Goal: Task Accomplishment & Management: Use online tool/utility

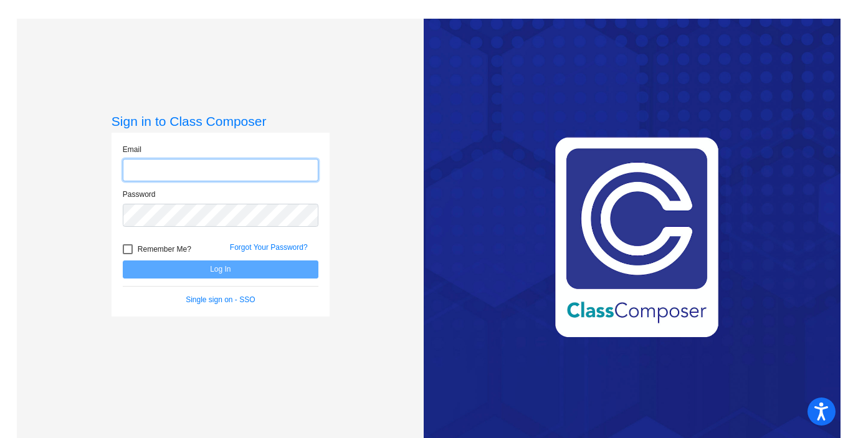
click at [207, 174] on input "email" at bounding box center [221, 170] width 196 height 23
type input "[PERSON_NAME][EMAIL_ADDRESS][PERSON_NAME][DOMAIN_NAME]"
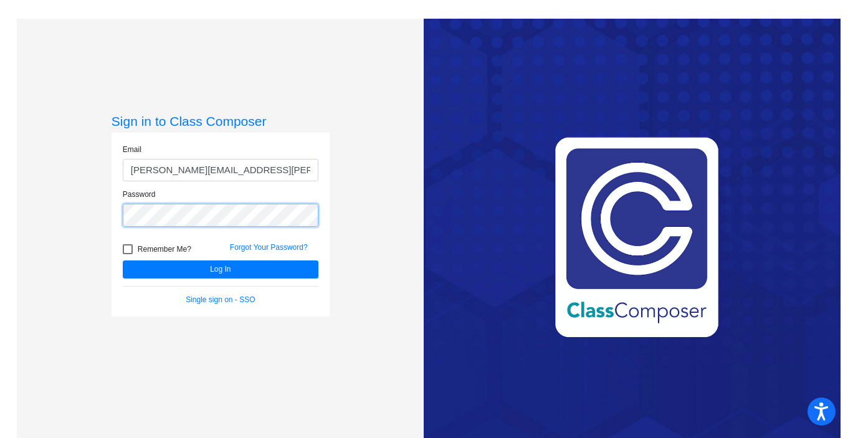
click at [123, 260] on button "Log In" at bounding box center [221, 269] width 196 height 18
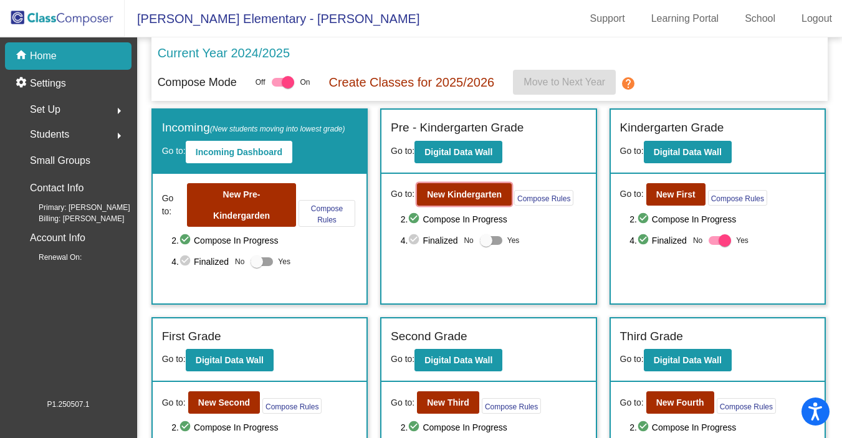
drag, startPoint x: 474, startPoint y: 194, endPoint x: 541, endPoint y: 249, distance: 86.8
click at [542, 250] on div "Go to: New Kindergarten Compose Rules 2. check_circle Compose In Progress 4. ch…" at bounding box center [488, 228] width 214 height 108
click at [661, 191] on b "New First" at bounding box center [675, 194] width 39 height 10
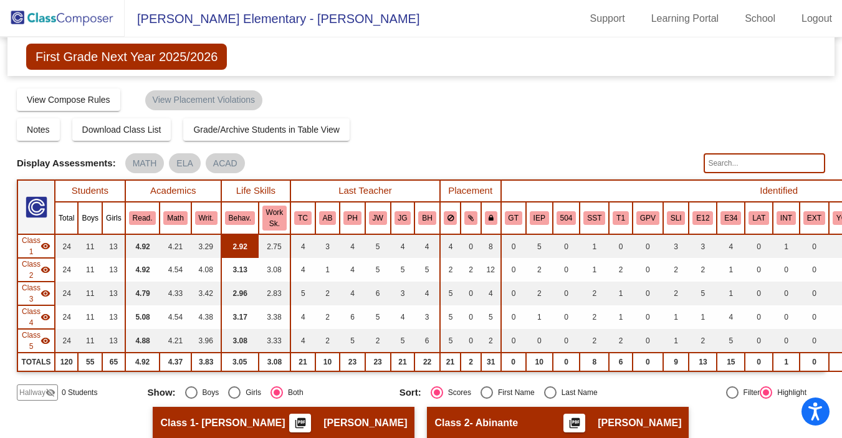
scroll to position [19, 0]
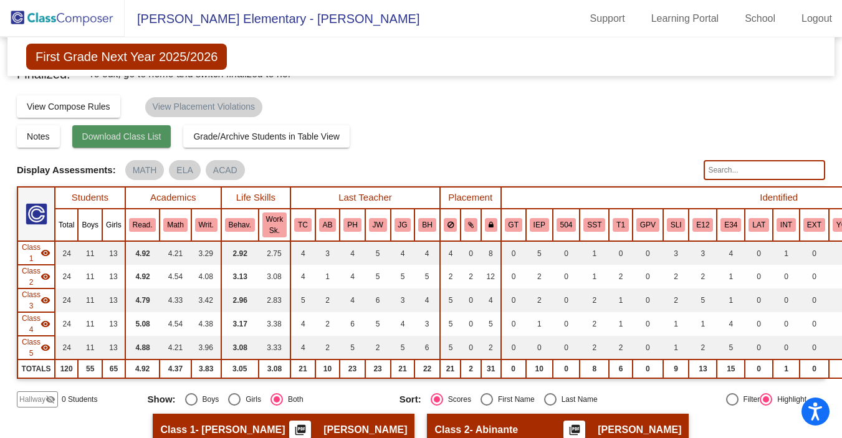
click at [142, 140] on span "Download Class List" at bounding box center [121, 136] width 79 height 10
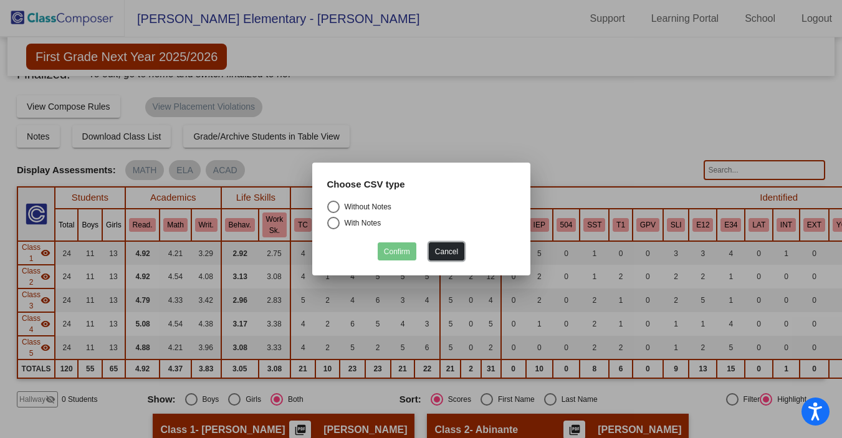
click at [447, 252] on button "Cancel" at bounding box center [447, 251] width 36 height 18
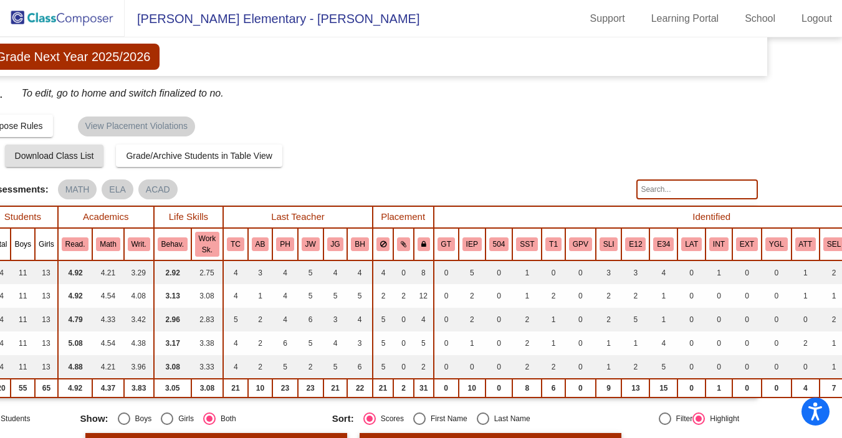
scroll to position [0, 0]
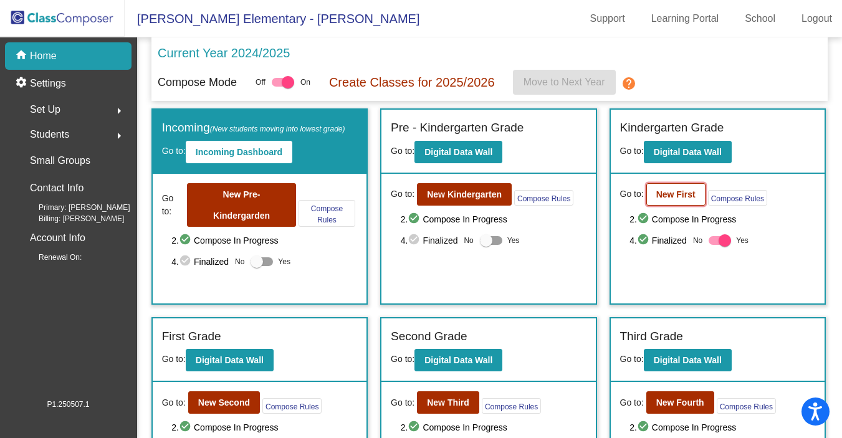
click at [671, 189] on b "New First" at bounding box center [675, 194] width 39 height 10
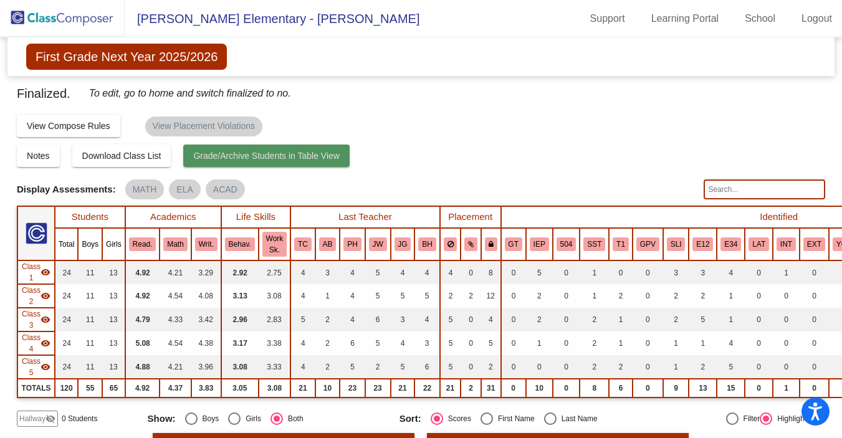
click at [340, 156] on span "Grade/Archive Students in Table View" at bounding box center [266, 156] width 146 height 10
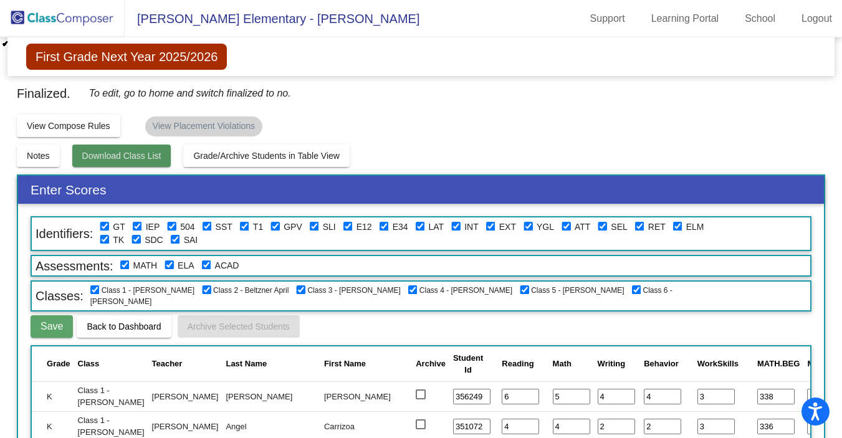
click at [161, 153] on span "Download Class List" at bounding box center [121, 156] width 79 height 10
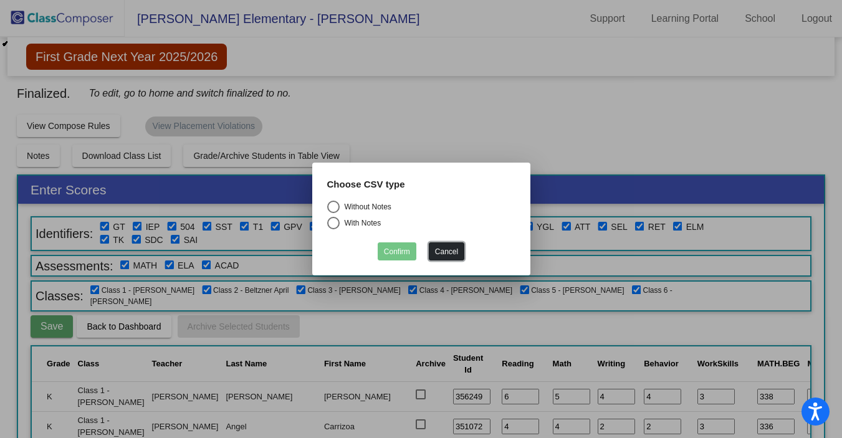
click at [439, 250] on button "Cancel" at bounding box center [447, 251] width 36 height 18
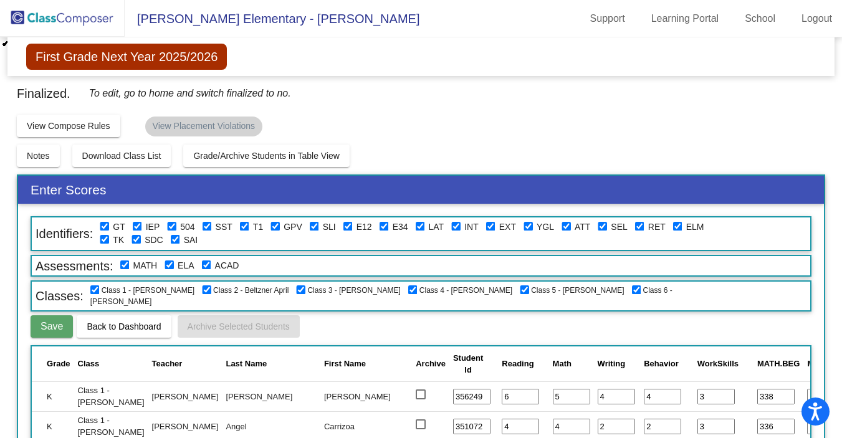
click at [385, 130] on div "Compose Start Over Submit Classes Compose has been finalized Check for Incomple…" at bounding box center [421, 125] width 808 height 24
click at [320, 120] on div "Compose Start Over Submit Classes Compose has been finalized Check for Incomple…" at bounding box center [421, 125] width 808 height 24
click at [209, 59] on span "First Grade Next Year 2025/2026" at bounding box center [126, 57] width 201 height 26
click at [69, 26] on img at bounding box center [62, 18] width 125 height 37
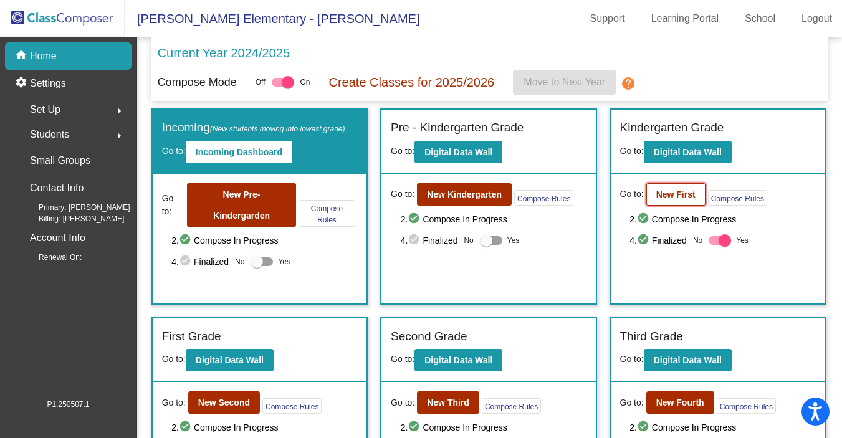
click at [689, 194] on b "New First" at bounding box center [675, 194] width 39 height 10
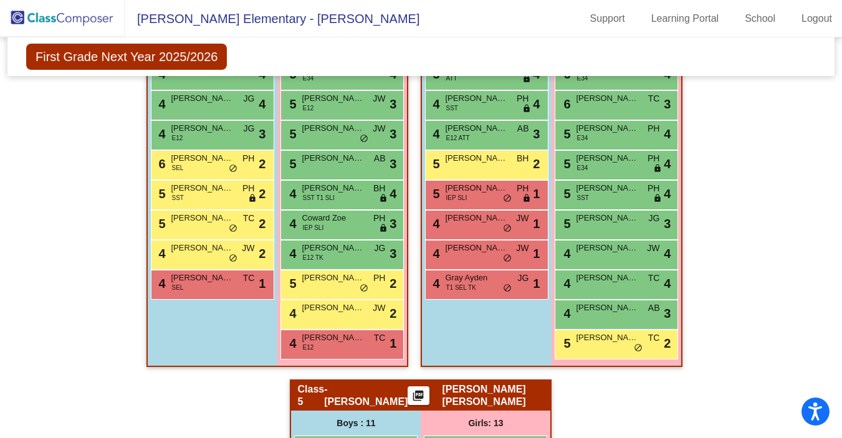
scroll to position [976, 0]
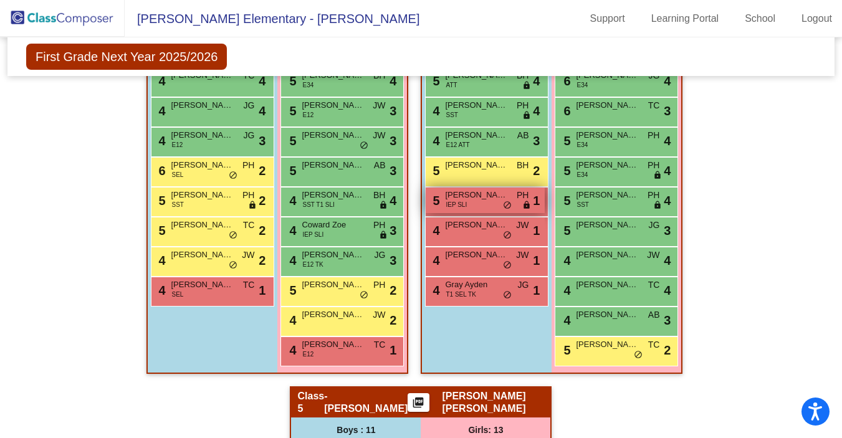
click at [490, 206] on div "5 [PERSON_NAME] ([PERSON_NAME]) IEP SLI PH lock do_not_disturb_alt 1" at bounding box center [484, 201] width 119 height 26
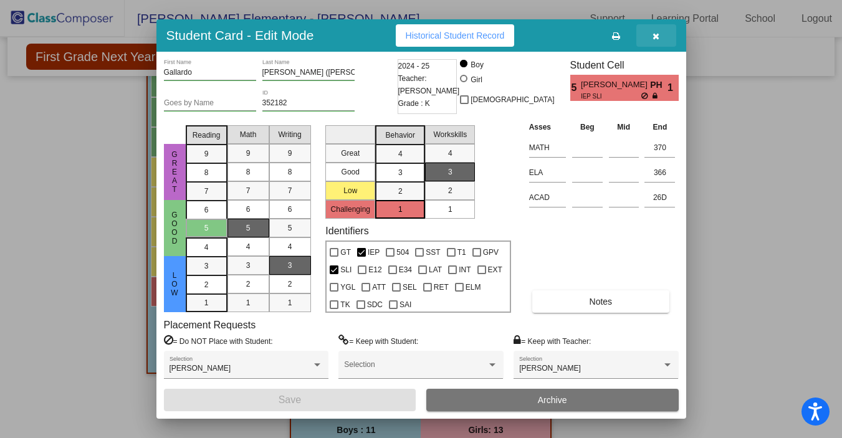
click at [658, 38] on icon "button" at bounding box center [655, 36] width 7 height 9
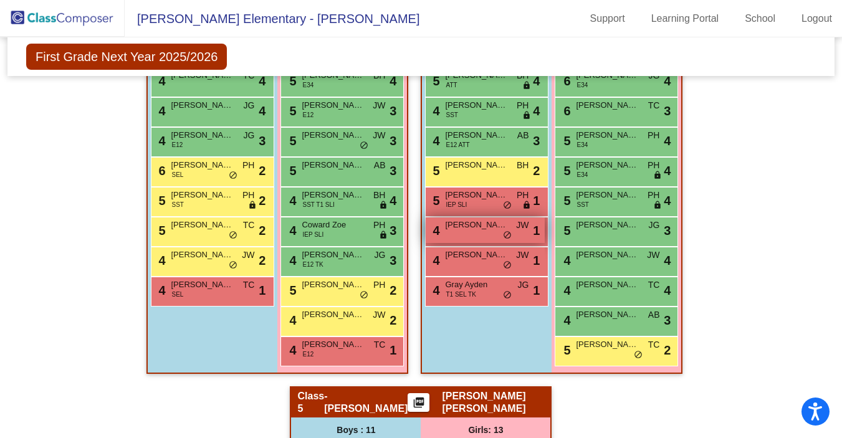
click at [516, 228] on span "JW" at bounding box center [522, 225] width 12 height 13
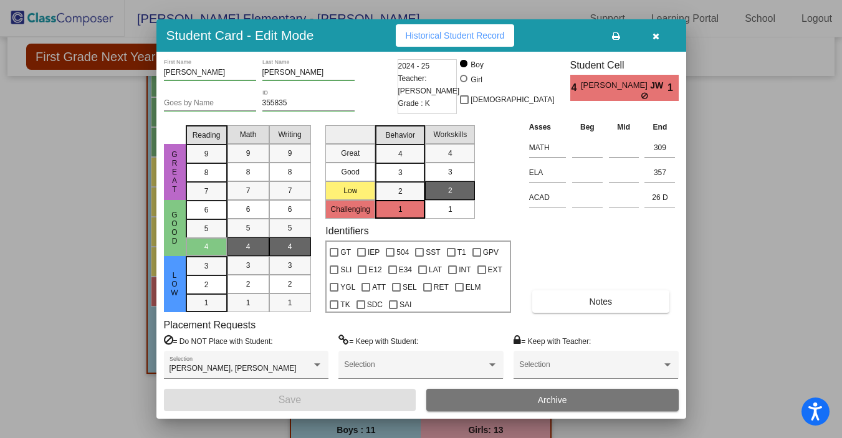
click at [655, 40] on icon "button" at bounding box center [655, 36] width 7 height 9
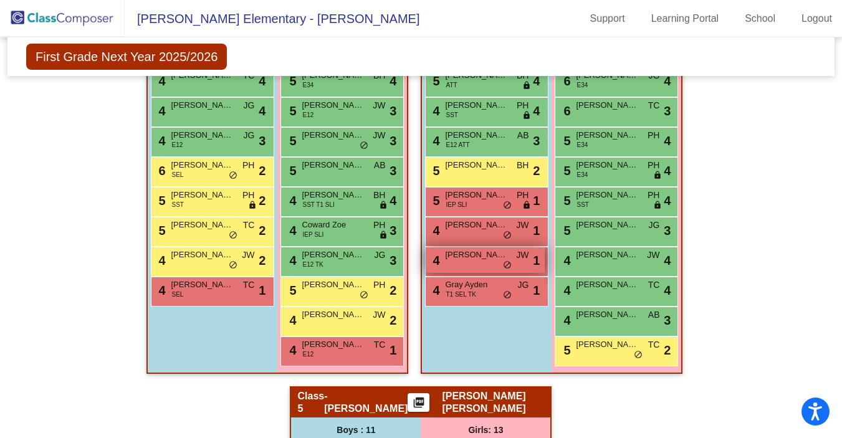
click at [488, 259] on span "[PERSON_NAME]" at bounding box center [476, 255] width 62 height 12
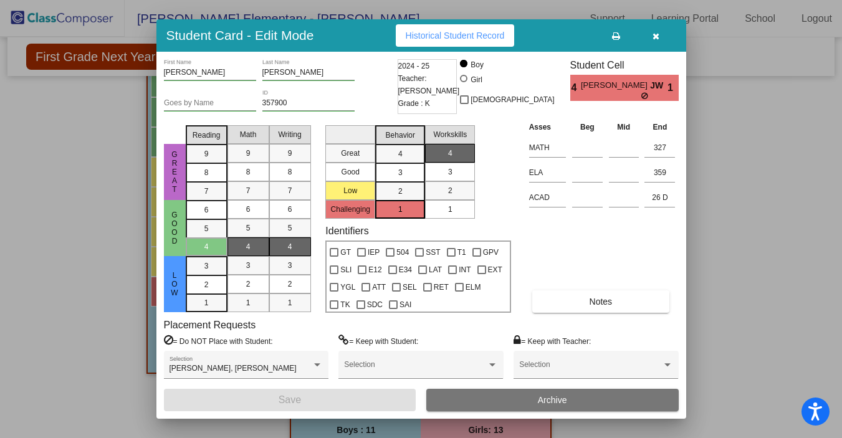
click at [653, 37] on icon "button" at bounding box center [655, 36] width 7 height 9
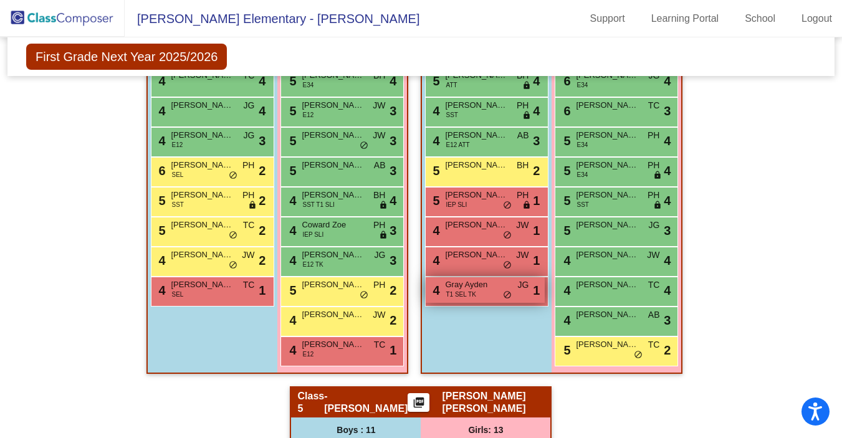
click at [478, 292] on div "4 Gray Ayden T1 SEL TK JG lock do_not_disturb_alt 1" at bounding box center [484, 290] width 119 height 26
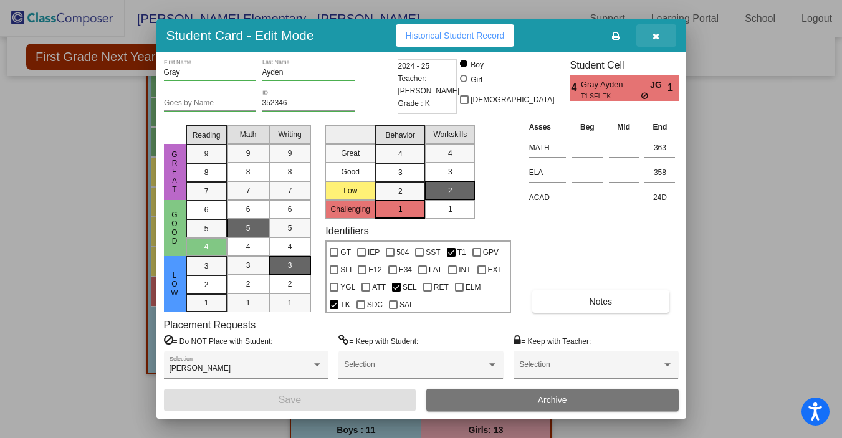
click at [658, 37] on icon "button" at bounding box center [655, 36] width 7 height 9
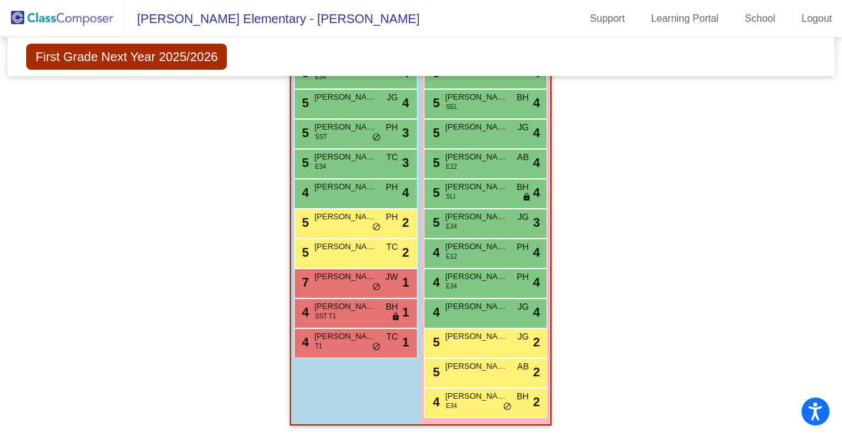
scroll to position [1394, 0]
click at [392, 339] on div "4 Lua Cash T1 TC lock do_not_disturb_alt 1" at bounding box center [354, 342] width 119 height 26
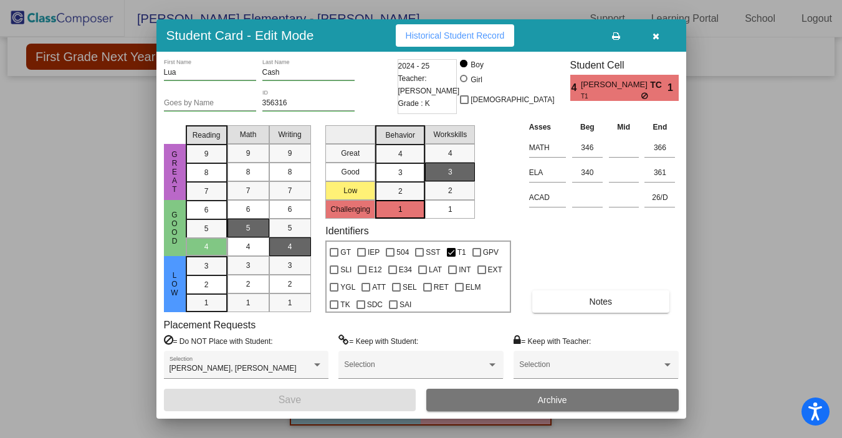
click at [653, 37] on icon "button" at bounding box center [655, 36] width 7 height 9
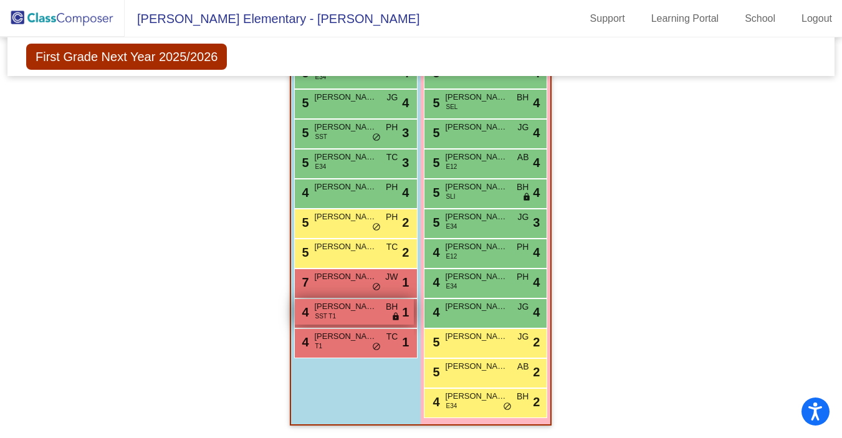
click at [361, 301] on span "[PERSON_NAME]" at bounding box center [345, 306] width 62 height 12
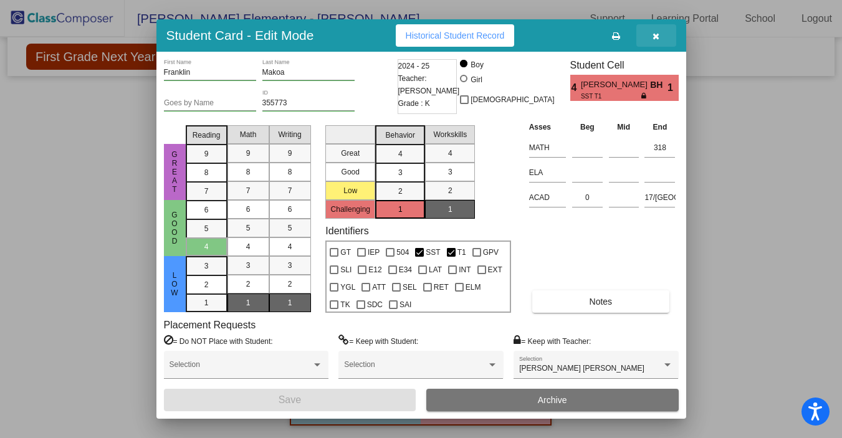
click at [652, 32] on icon "button" at bounding box center [655, 36] width 7 height 9
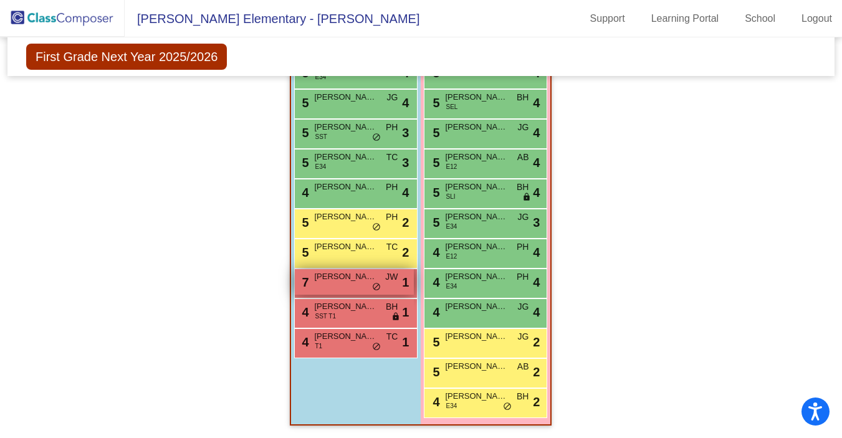
click at [335, 273] on span "[PERSON_NAME]" at bounding box center [345, 276] width 62 height 12
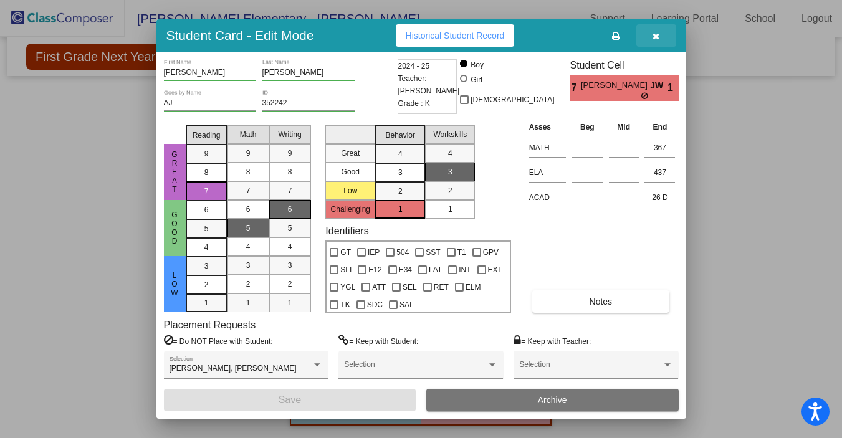
click at [652, 31] on span "button" at bounding box center [655, 36] width 7 height 10
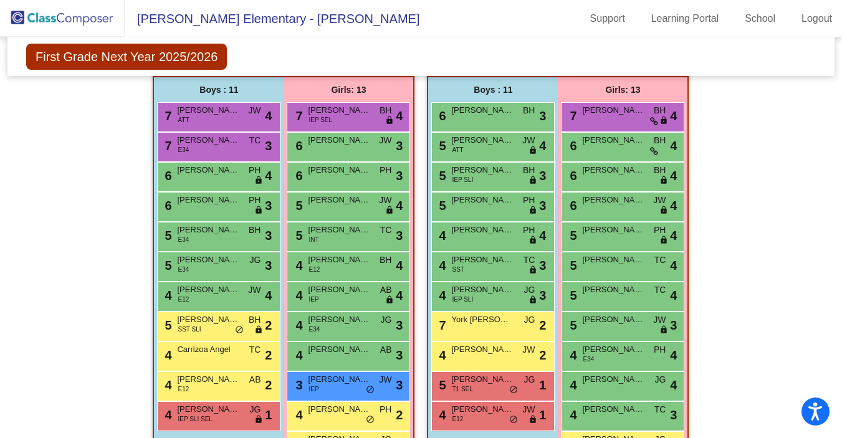
scroll to position [399, 0]
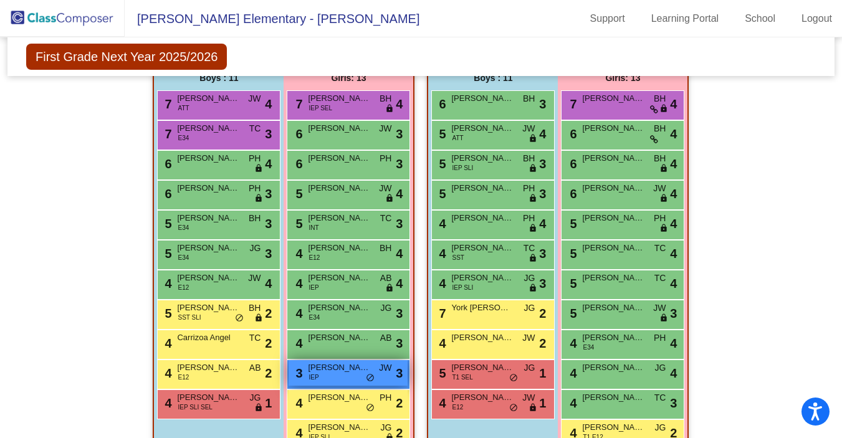
click at [354, 376] on div "3 [PERSON_NAME] [PERSON_NAME] IEP JW lock do_not_disturb_alt 3" at bounding box center [347, 373] width 119 height 26
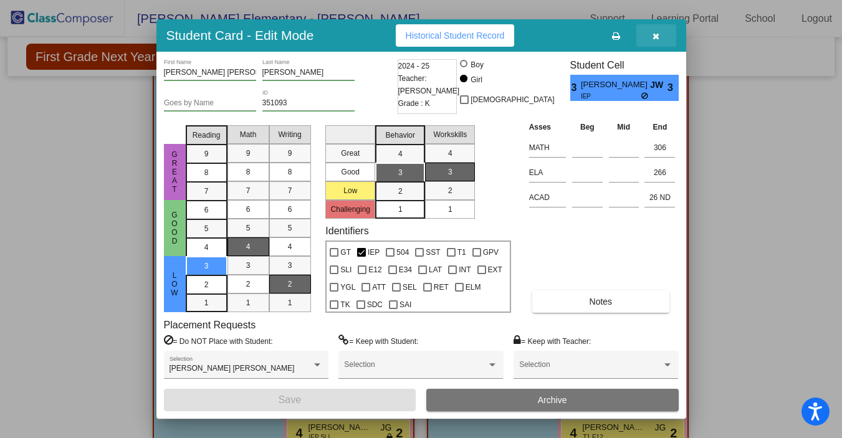
click at [658, 36] on icon "button" at bounding box center [655, 36] width 7 height 9
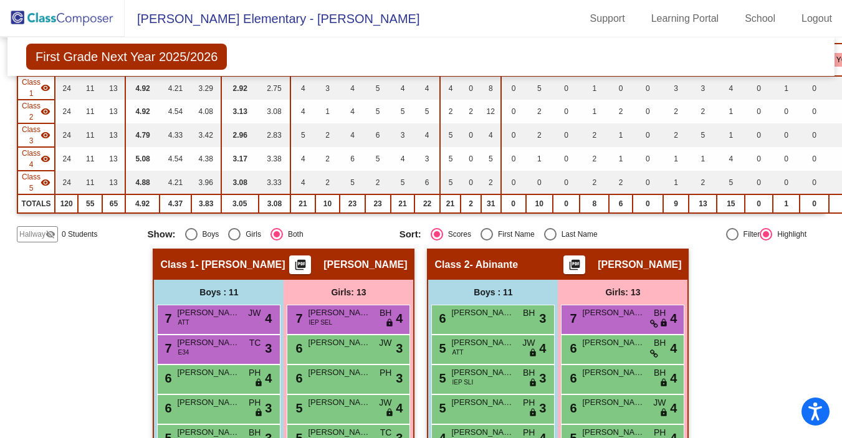
scroll to position [0, 0]
